Goal: Transaction & Acquisition: Download file/media

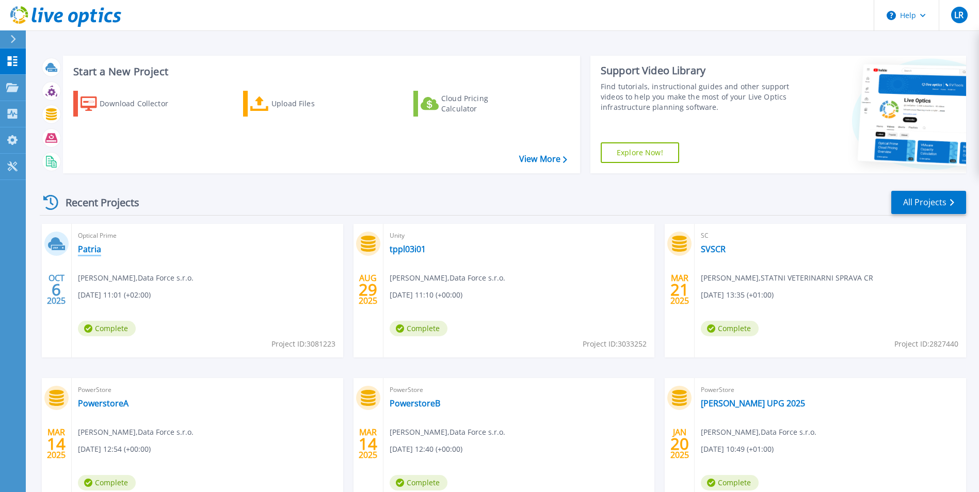
click at [90, 249] on link "Patria" at bounding box center [89, 249] width 23 height 10
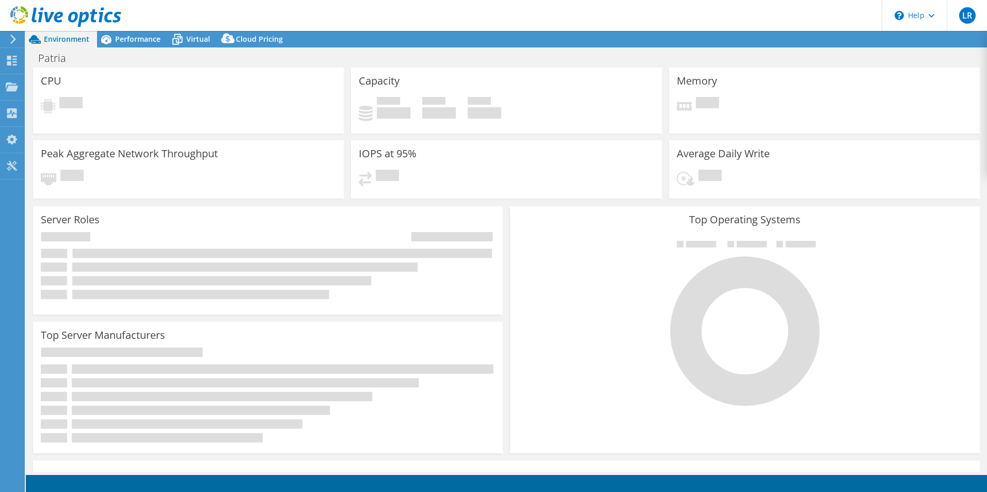
select select "USD"
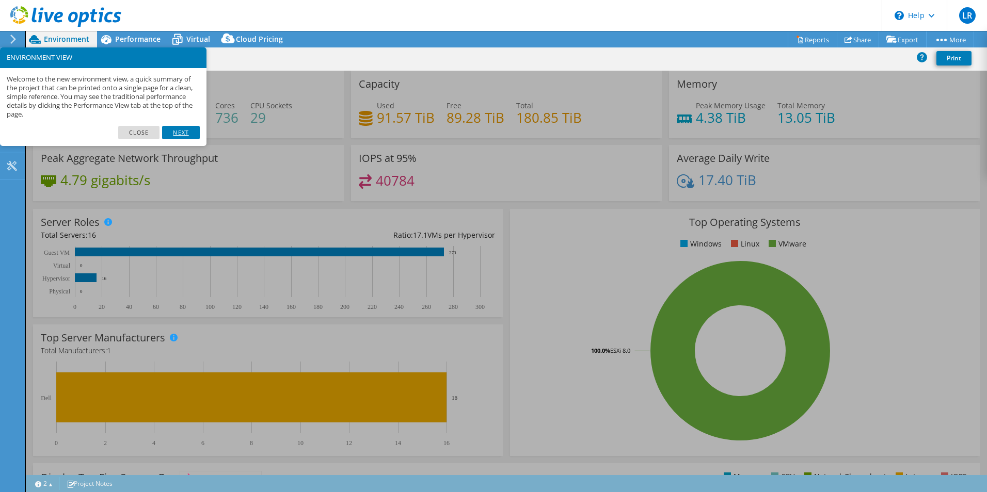
click at [189, 134] on link "Next" at bounding box center [180, 132] width 37 height 13
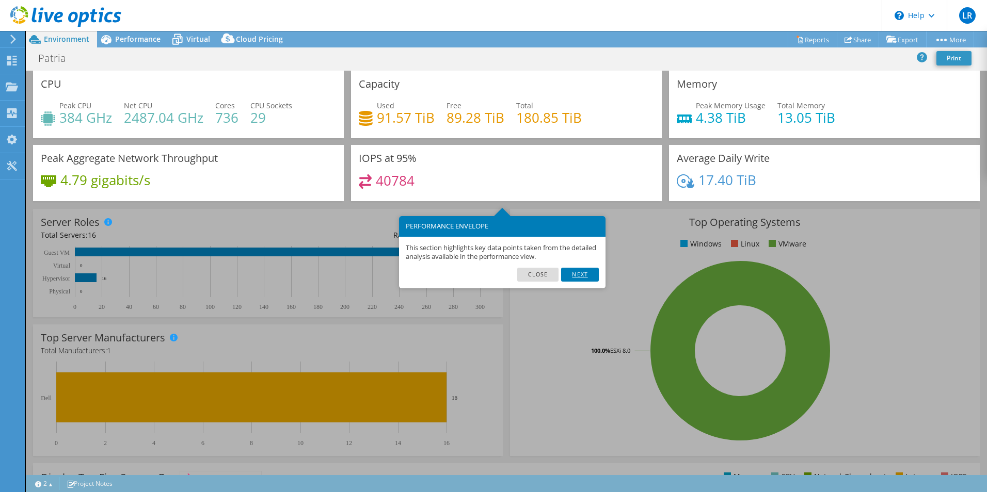
click at [574, 273] on link "Next" at bounding box center [579, 274] width 37 height 13
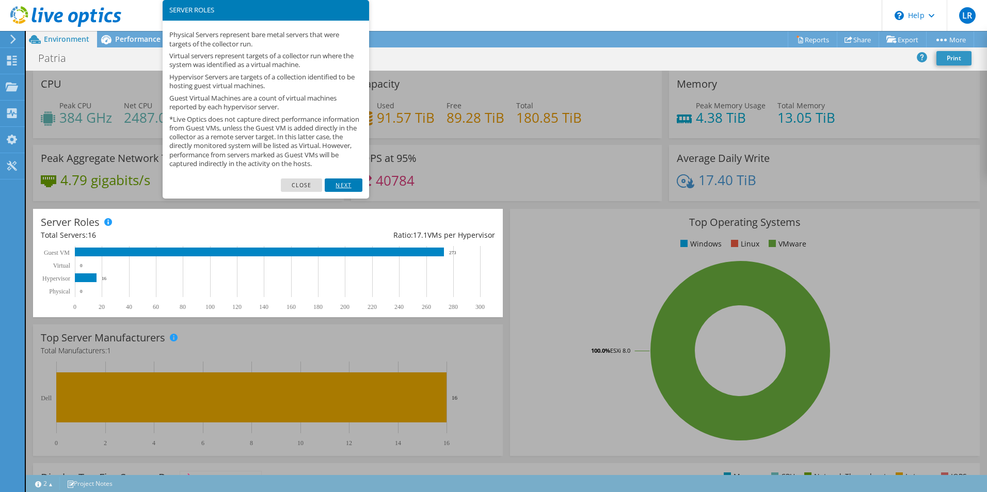
click at [345, 192] on link "Next" at bounding box center [343, 185] width 37 height 13
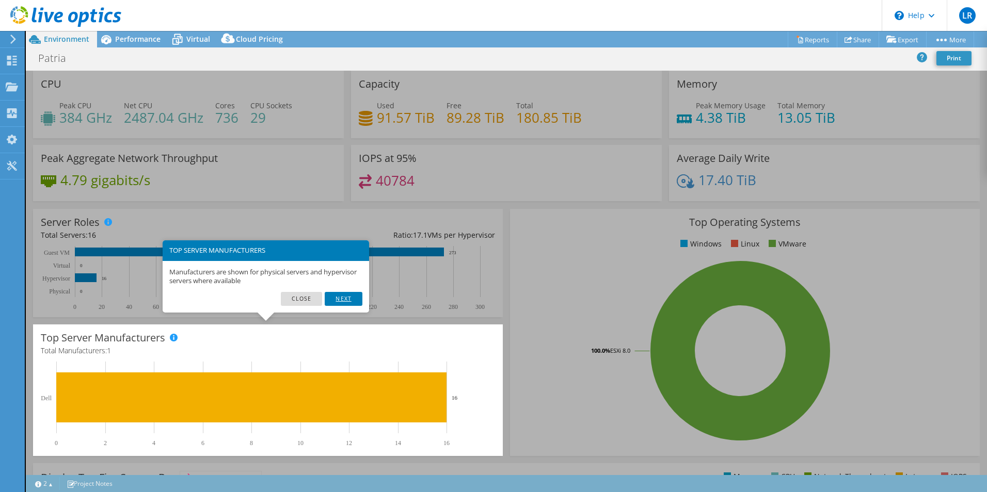
click at [340, 299] on link "Next" at bounding box center [343, 298] width 37 height 13
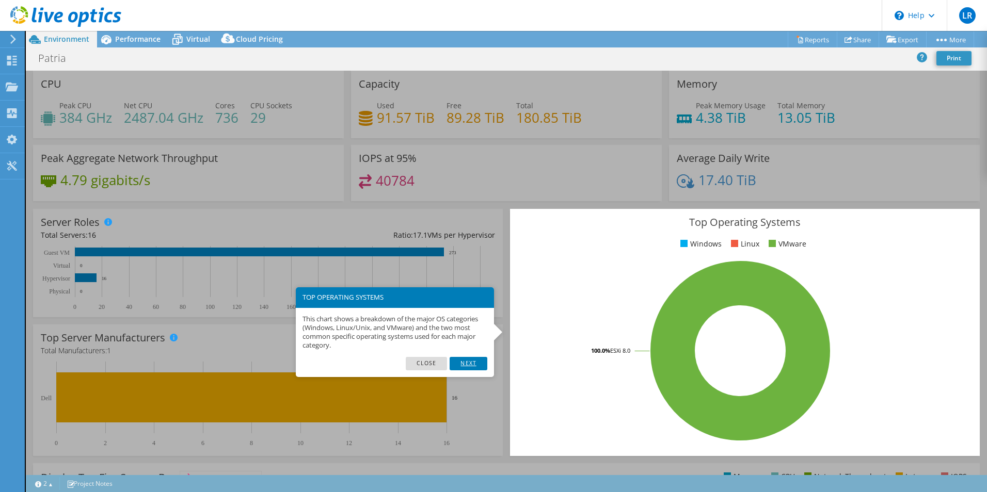
click at [467, 366] on link "Next" at bounding box center [467, 363] width 37 height 13
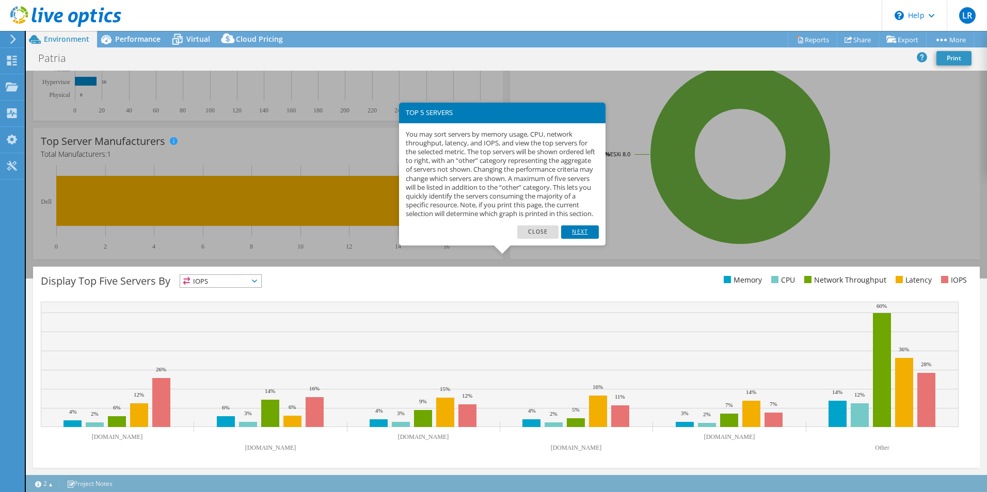
click at [576, 238] on link "Next" at bounding box center [579, 231] width 37 height 13
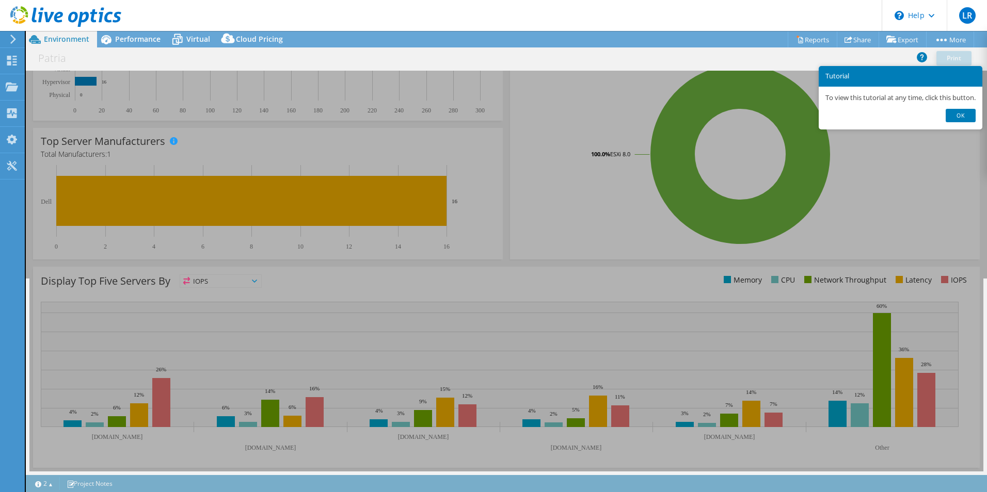
click at [553, 331] on div "Display Top Five Servers By IOPS IOPS" at bounding box center [506, 367] width 946 height 201
click at [952, 120] on link "Ok" at bounding box center [960, 115] width 30 height 13
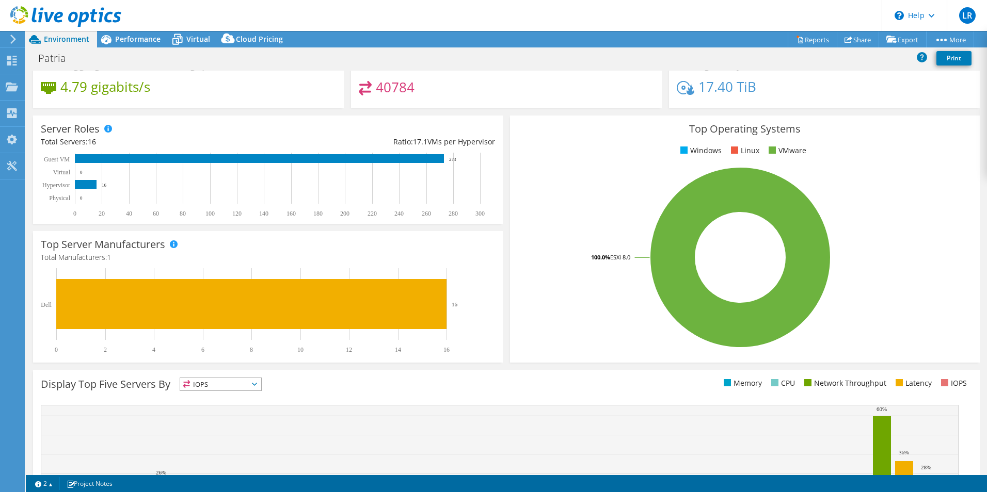
scroll to position [0, 0]
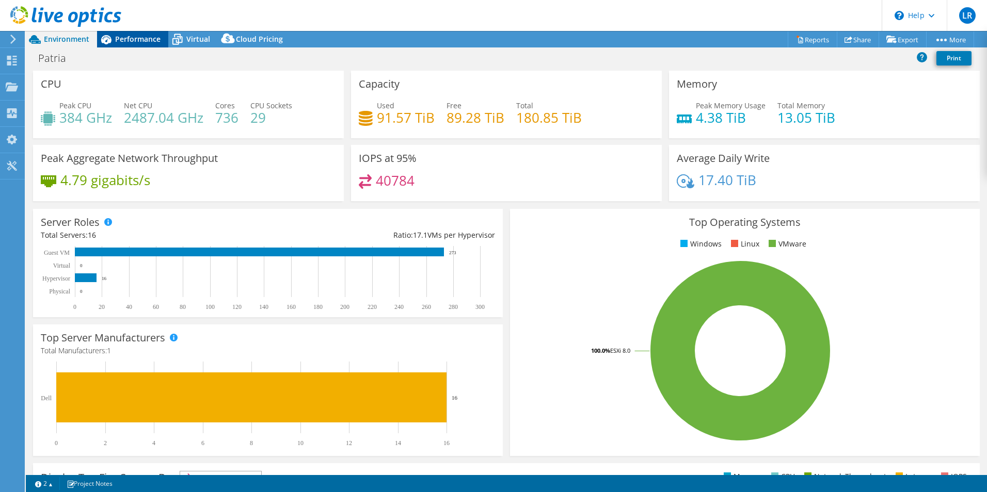
click at [134, 35] on span "Performance" at bounding box center [137, 39] width 45 height 10
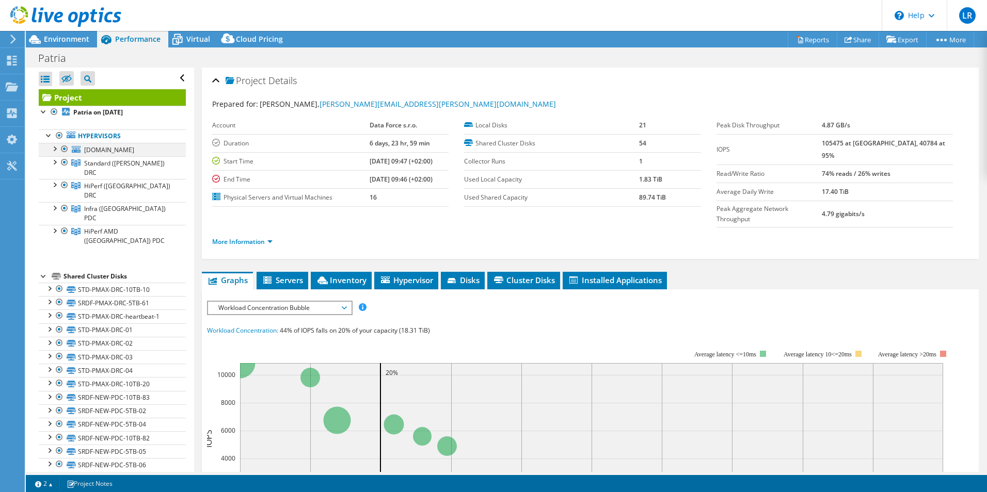
click at [52, 147] on div at bounding box center [54, 148] width 10 height 10
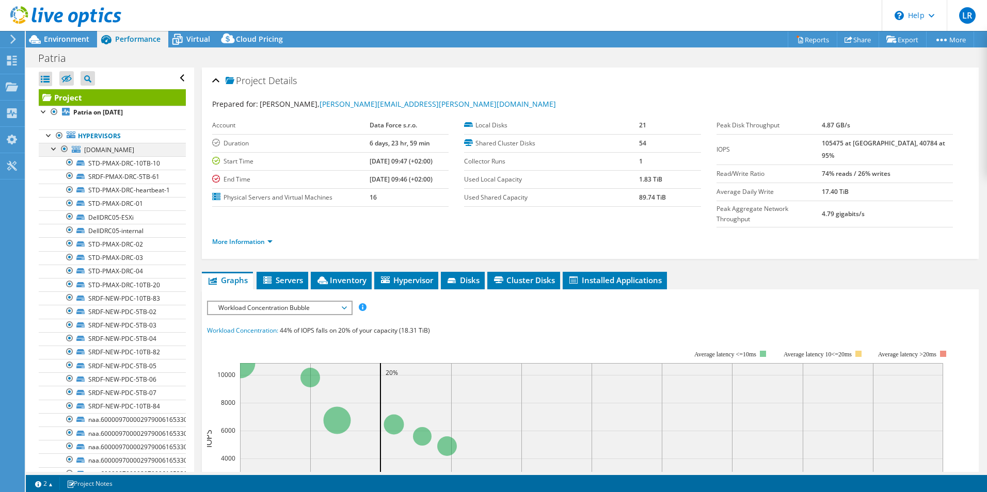
click at [52, 147] on div at bounding box center [54, 148] width 10 height 10
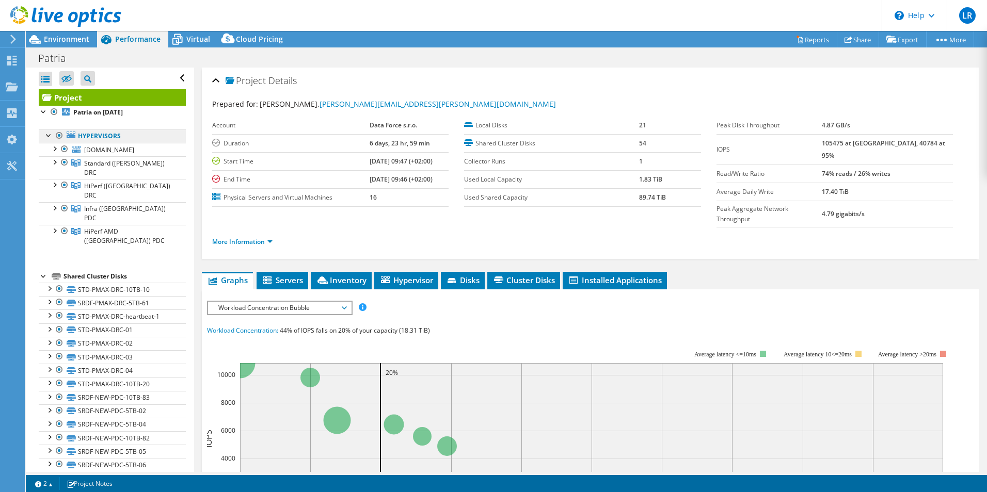
click at [116, 137] on link "Hypervisors" at bounding box center [112, 136] width 147 height 13
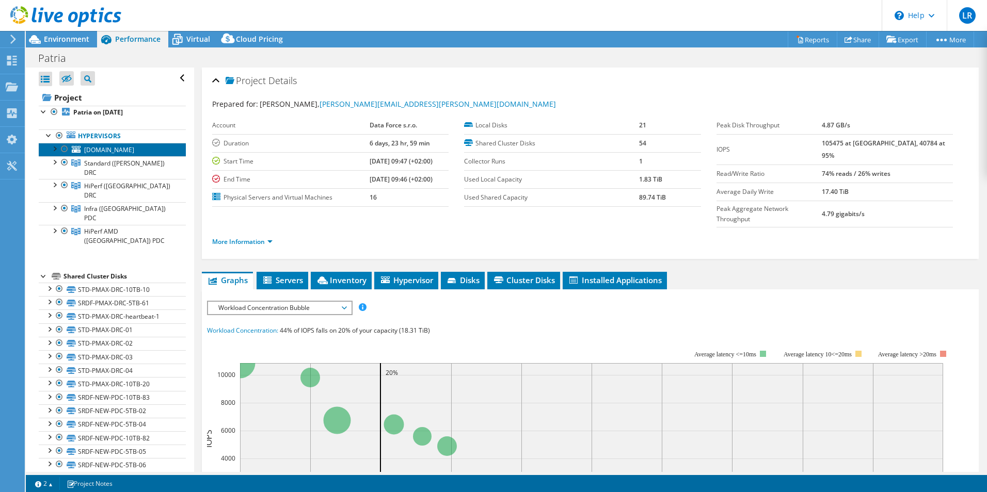
click at [153, 149] on link "[DOMAIN_NAME]" at bounding box center [112, 149] width 147 height 13
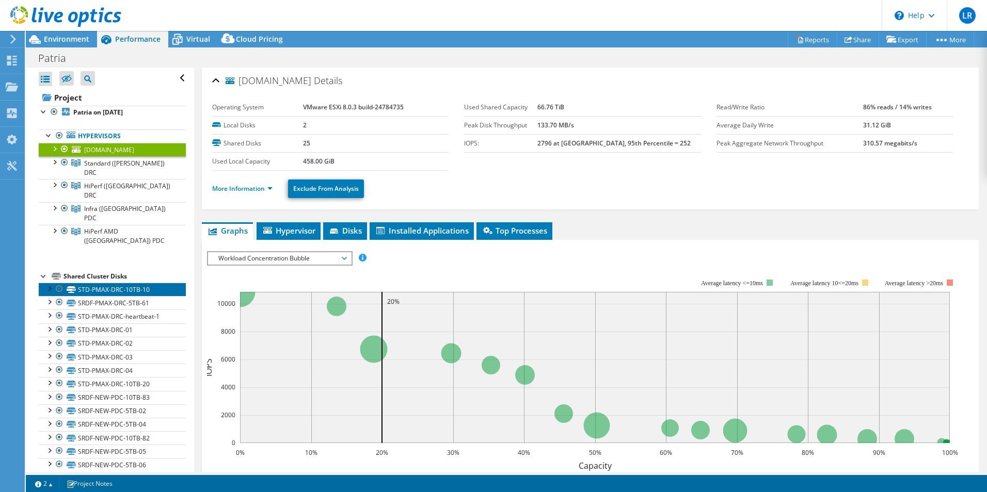
click at [155, 283] on link "STD-PMAX-DRC-10TB-10" at bounding box center [112, 289] width 147 height 13
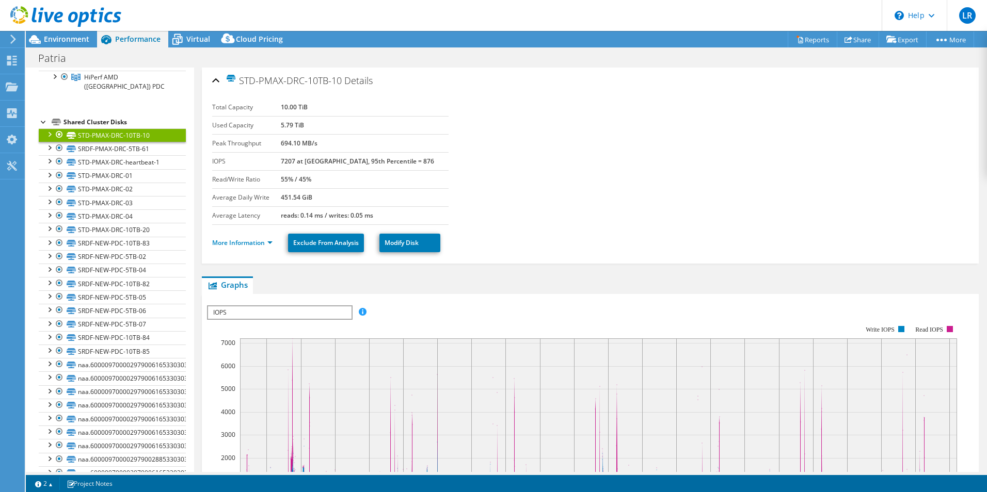
click at [269, 238] on li "More Information" at bounding box center [245, 242] width 67 height 11
click at [272, 241] on link "More Information" at bounding box center [242, 242] width 60 height 9
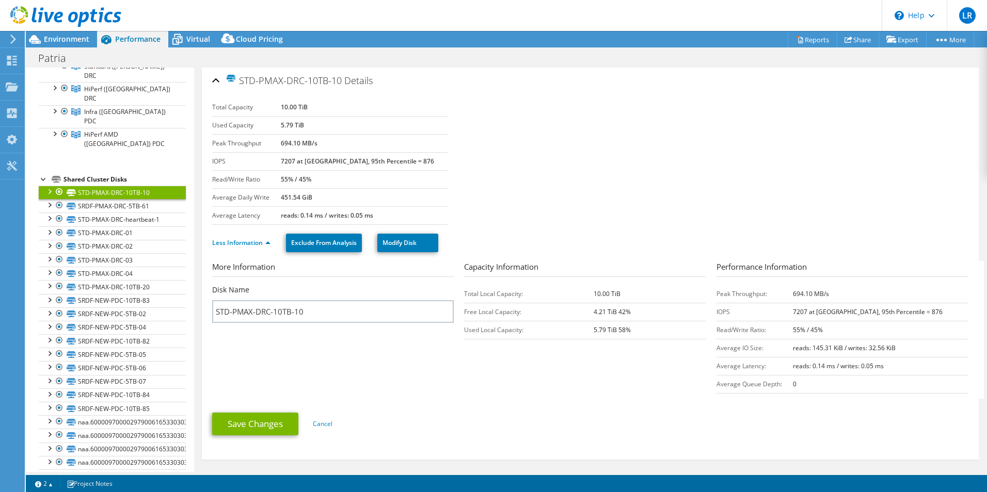
drag, startPoint x: 186, startPoint y: 153, endPoint x: 196, endPoint y: 67, distance: 86.7
click at [196, 67] on div "Project Actions Project Actions Reports Share Export vSAN ReadyNode Sizer" at bounding box center [506, 261] width 961 height 461
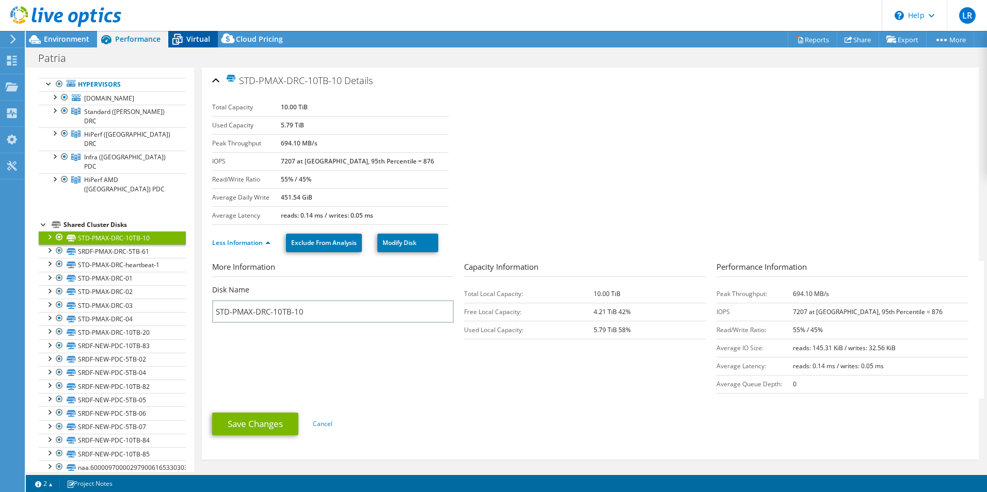
click at [195, 38] on span "Virtual" at bounding box center [198, 39] width 24 height 10
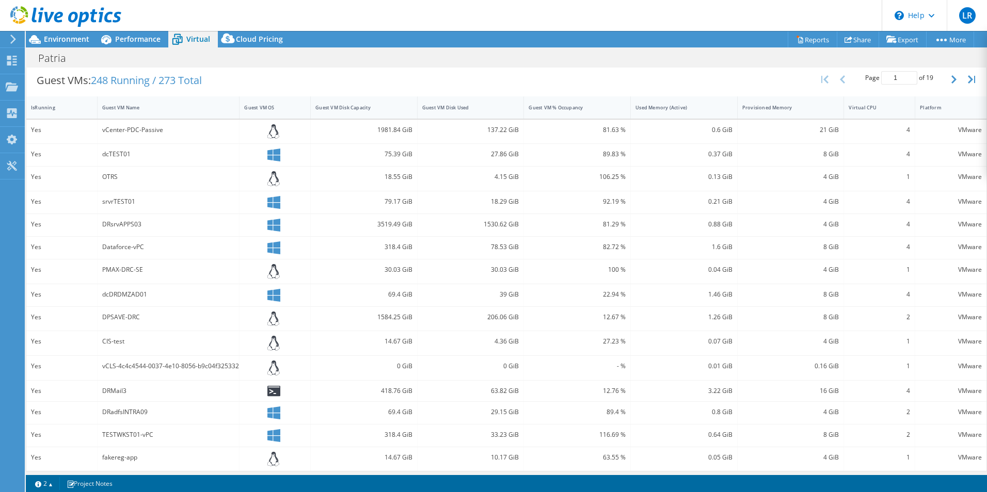
scroll to position [0, 0]
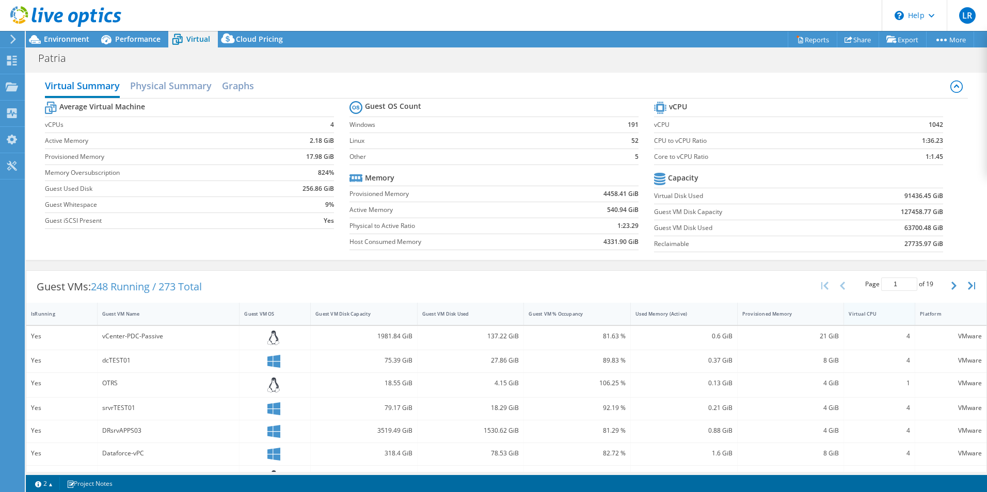
click at [859, 318] on div "Virtual CPU" at bounding box center [873, 314] width 58 height 16
click at [174, 87] on h2 "Physical Summary" at bounding box center [171, 86] width 82 height 23
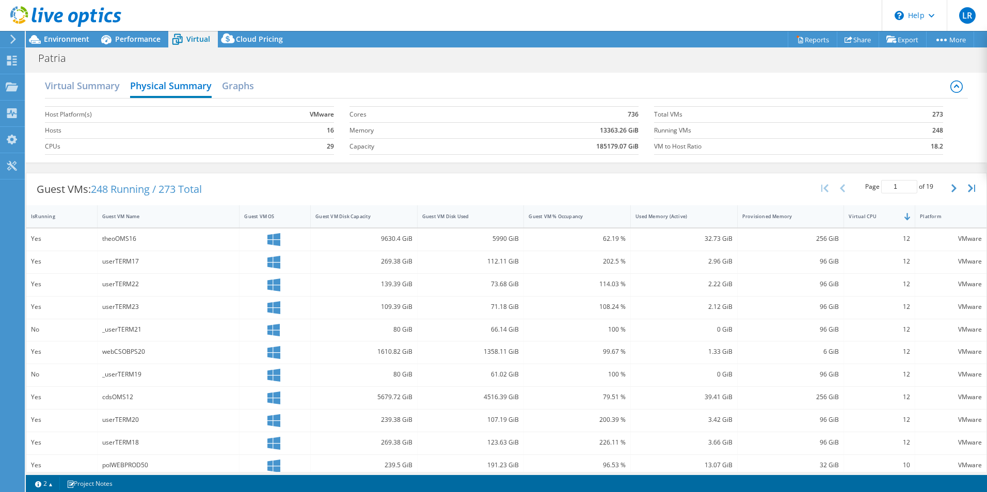
click at [220, 89] on div "Virtual Summary Physical Summary Graphs" at bounding box center [506, 86] width 923 height 23
click at [252, 88] on h2 "Graphs" at bounding box center [238, 86] width 32 height 23
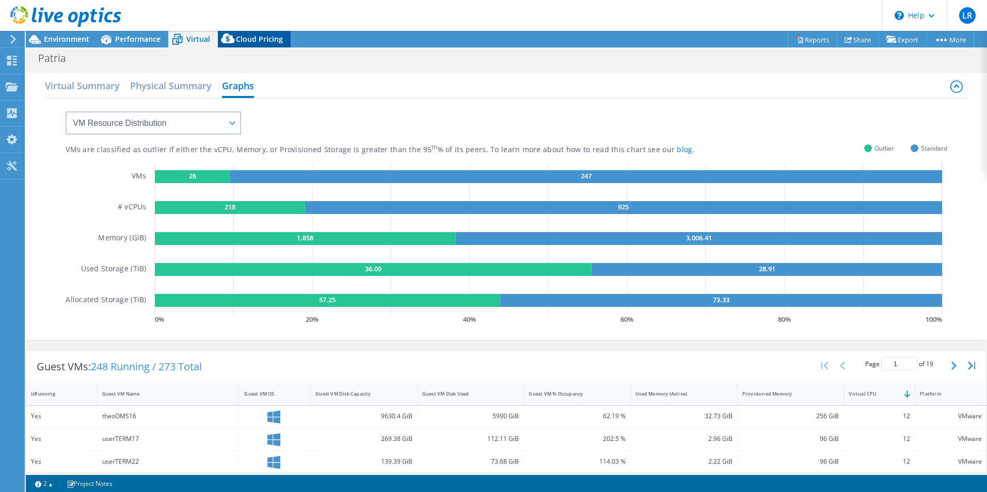
click at [238, 38] on span "Cloud Pricing" at bounding box center [259, 39] width 47 height 10
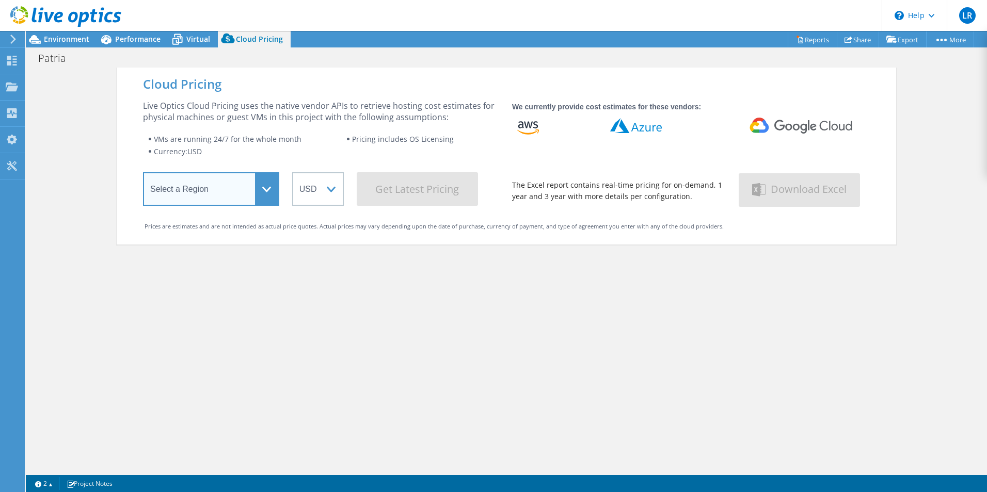
click at [254, 190] on select "Select a Region [GEOGRAPHIC_DATA] ([GEOGRAPHIC_DATA]) [GEOGRAPHIC_DATA] ([GEOGR…" at bounding box center [211, 189] width 136 height 34
select select "EUFrankfurt"
click at [143, 174] on select "Select a Region [GEOGRAPHIC_DATA] ([GEOGRAPHIC_DATA]) [GEOGRAPHIC_DATA] ([GEOGR…" at bounding box center [211, 189] width 136 height 34
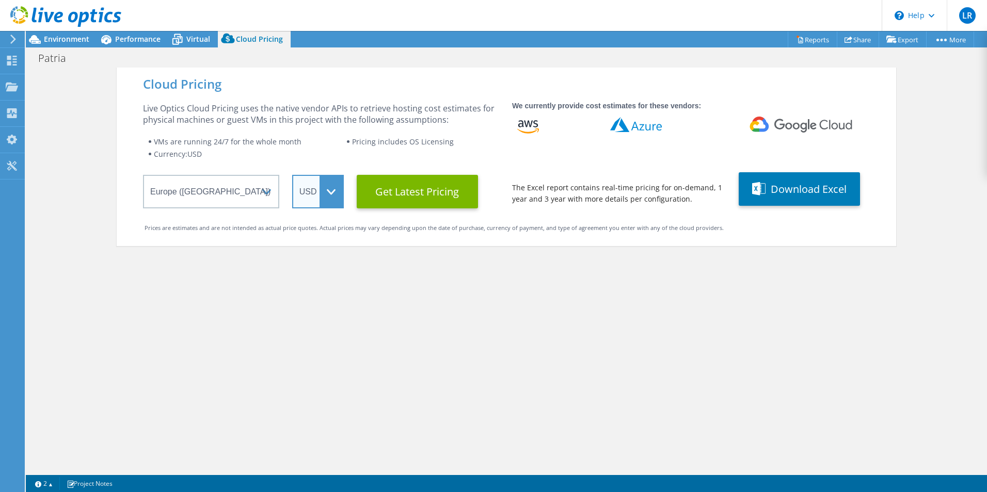
click at [331, 195] on select "ARS AUD BRL CAD CHF CLP CNY DKK EUR GBP HKD HUF INR JPY MXN MYR NOK NZD PEN SEK…" at bounding box center [318, 192] width 52 height 34
click at [292, 175] on select "ARS AUD BRL CAD CHF CLP CNY DKK EUR GBP HKD HUF INR JPY MXN MYR NOK NZD PEN SEK…" at bounding box center [318, 192] width 52 height 34
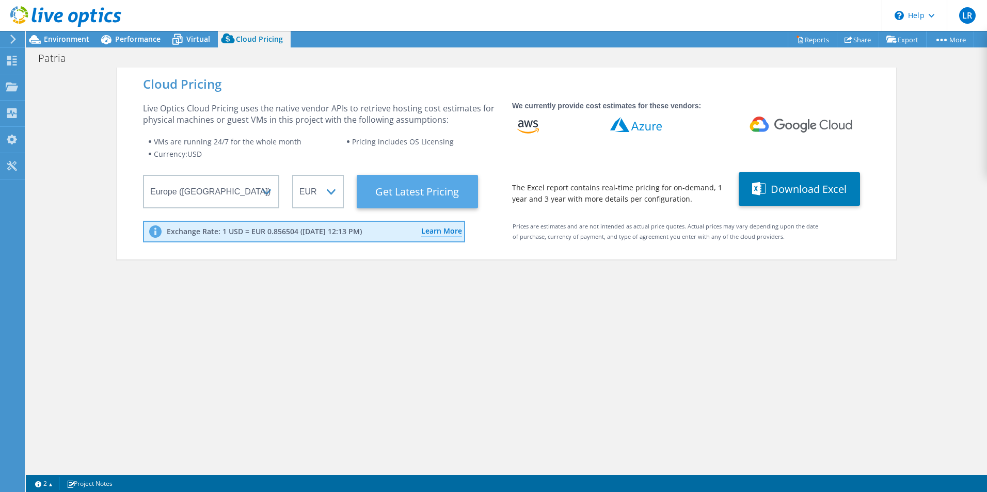
click at [413, 198] on Latest "Get Latest Pricing" at bounding box center [417, 192] width 121 height 34
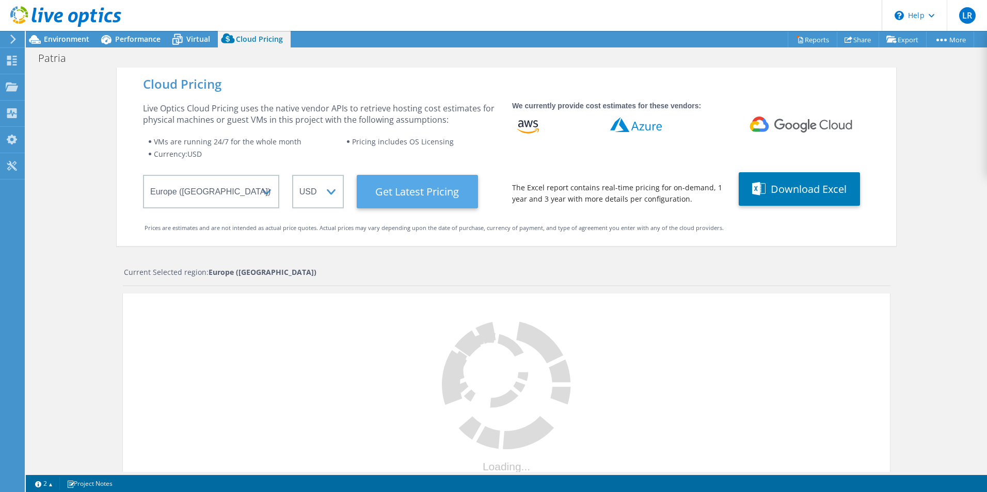
select select "EUR"
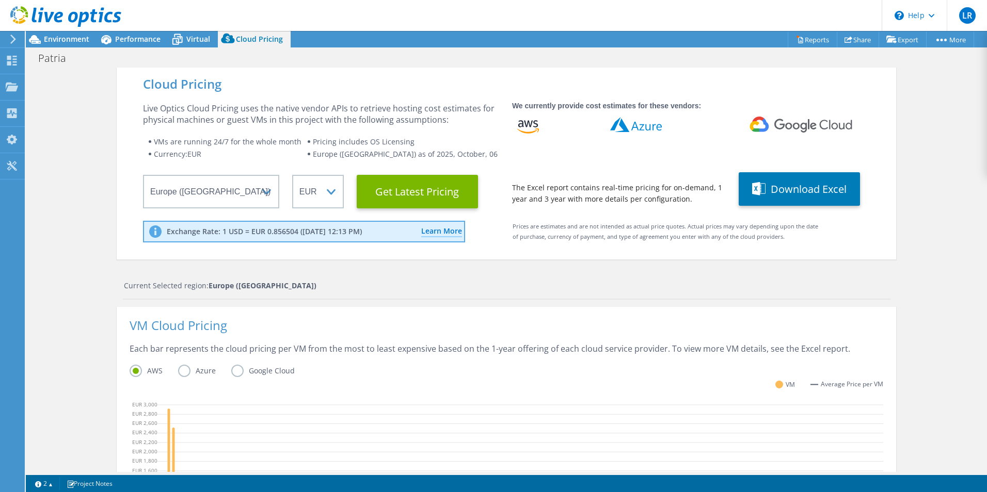
click at [61, 33] on div at bounding box center [60, 17] width 121 height 35
click at [61, 41] on span "Environment" at bounding box center [66, 39] width 45 height 10
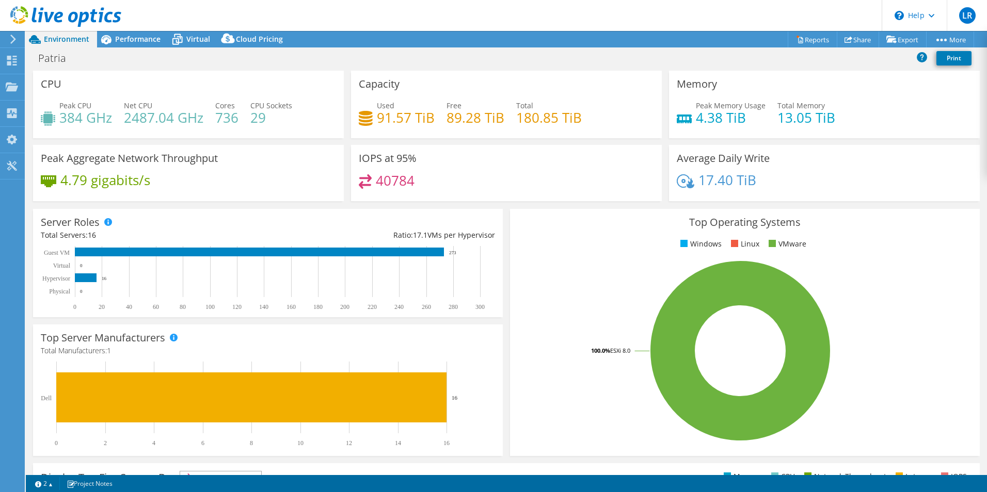
scroll to position [197, 0]
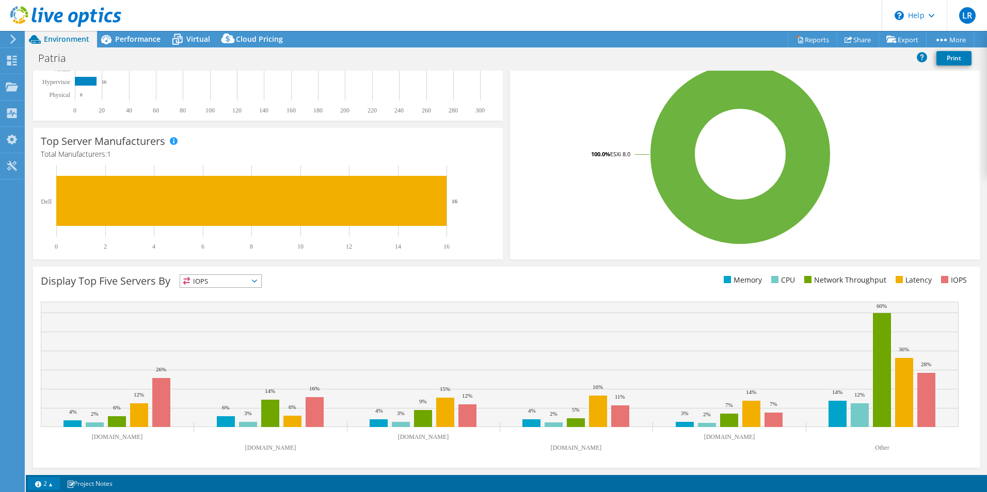
click at [51, 486] on link "2" at bounding box center [44, 483] width 32 height 13
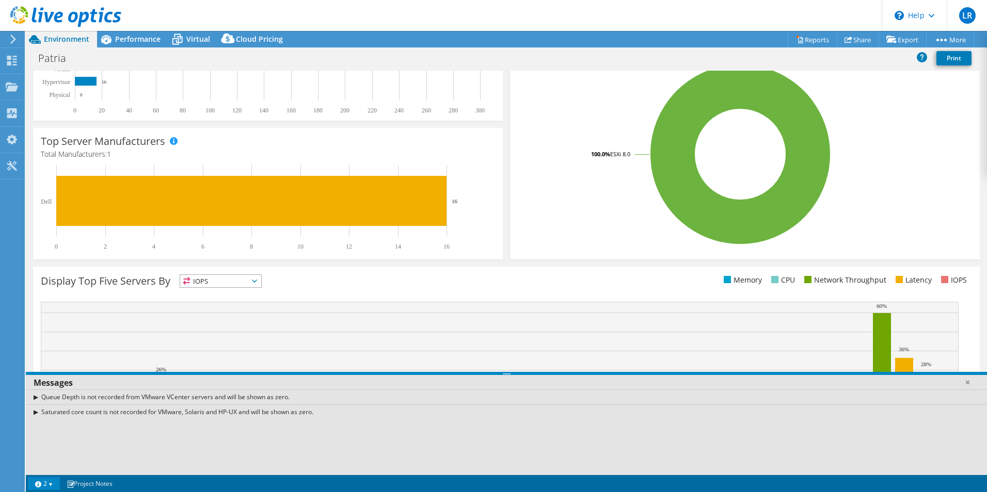
click at [51, 486] on link "2" at bounding box center [44, 483] width 32 height 13
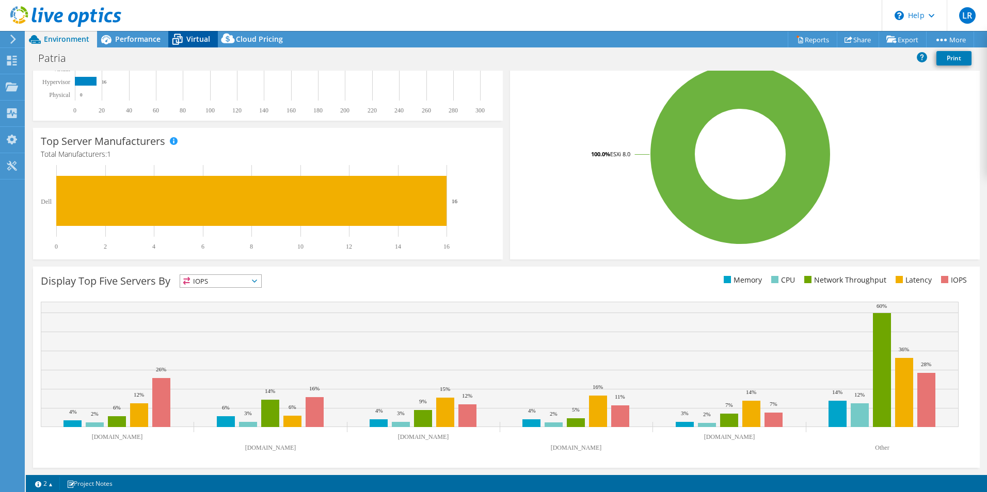
click at [176, 36] on icon at bounding box center [177, 39] width 18 height 18
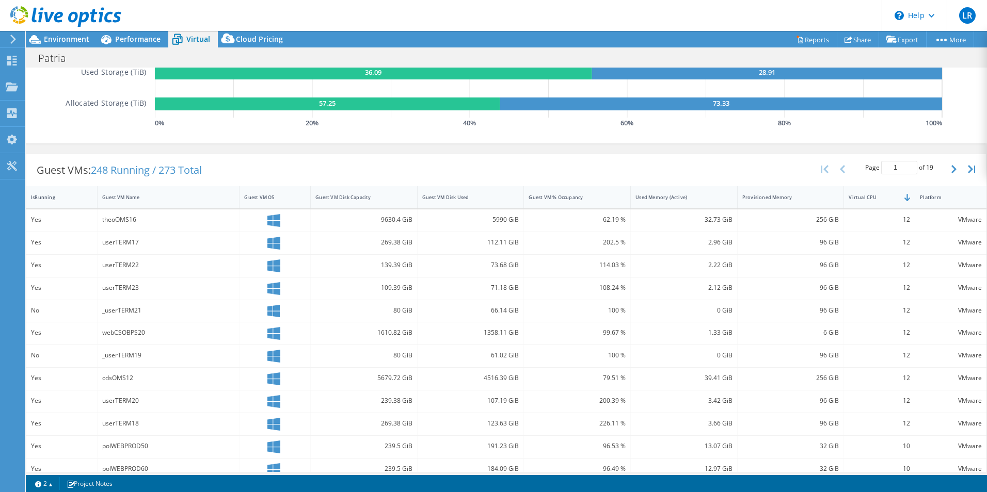
scroll to position [0, 0]
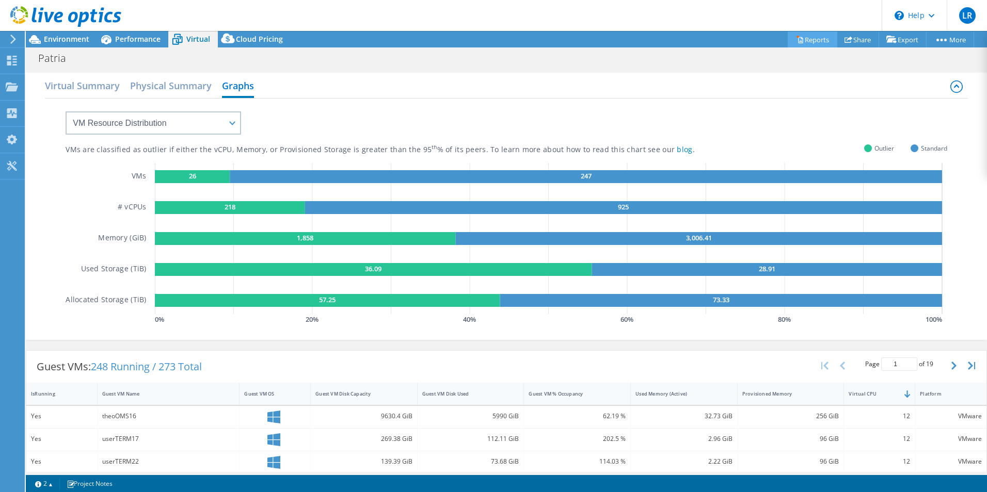
click at [801, 37] on link "Reports" at bounding box center [812, 39] width 50 height 16
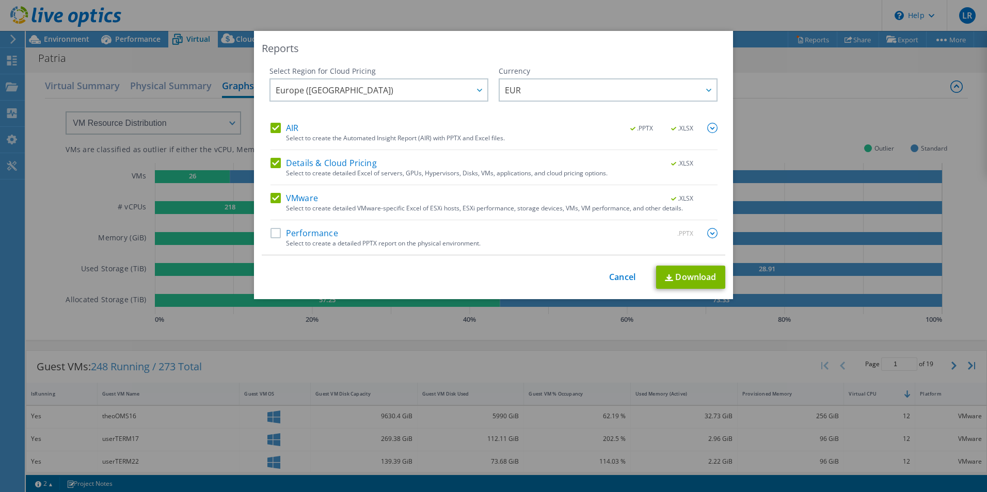
click at [270, 232] on label "Performance" at bounding box center [304, 233] width 68 height 10
click at [0, 0] on input "Performance" at bounding box center [0, 0] width 0 height 0
click at [696, 274] on link "Download" at bounding box center [690, 277] width 69 height 23
